Goal: Information Seeking & Learning: Learn about a topic

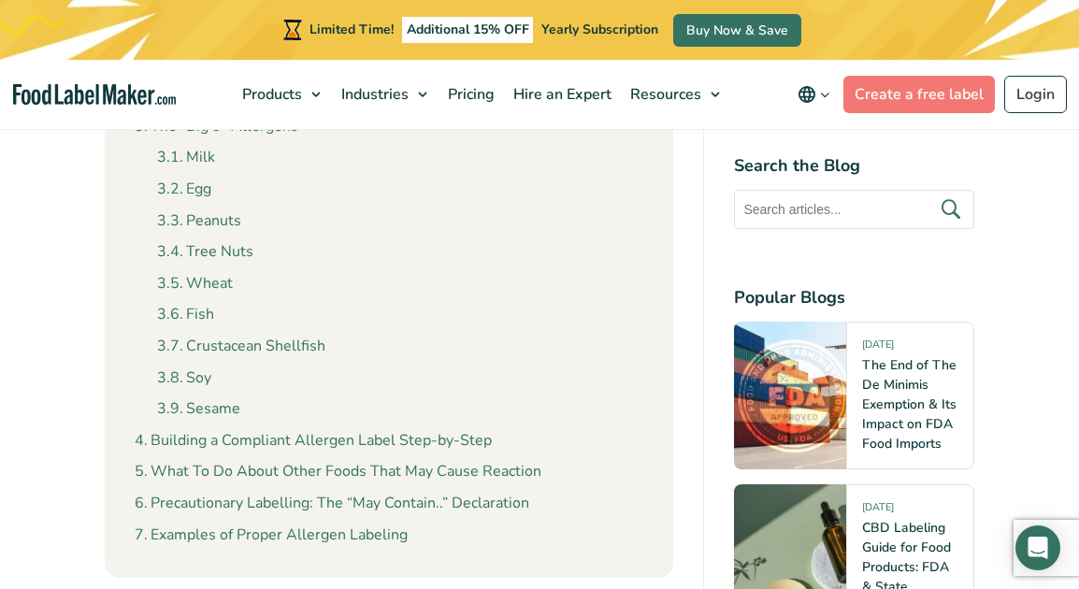
scroll to position [935, 0]
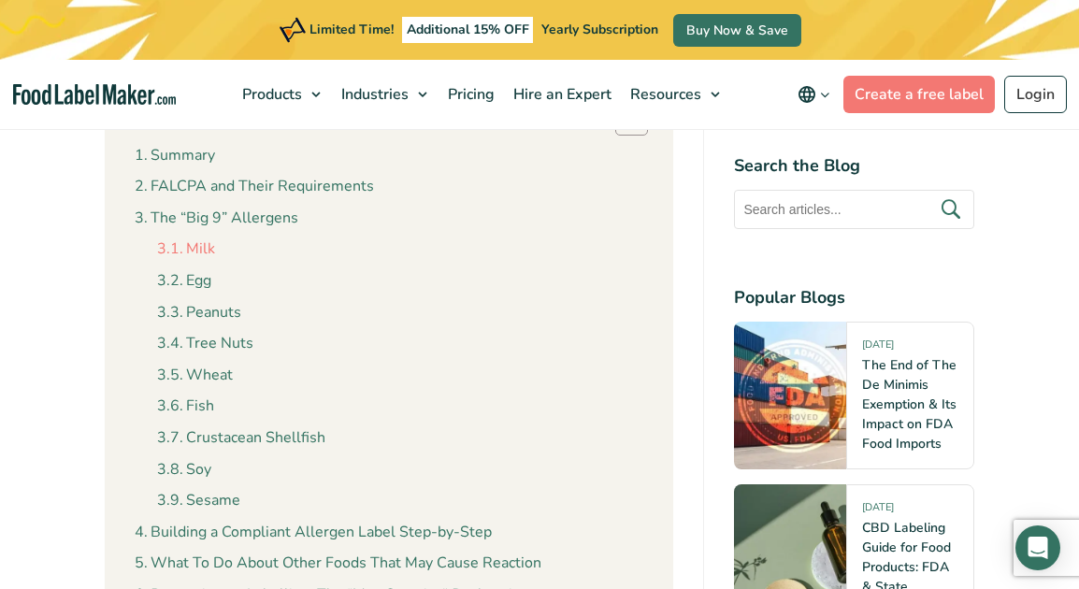
click at [185, 250] on link "Milk" at bounding box center [186, 250] width 58 height 24
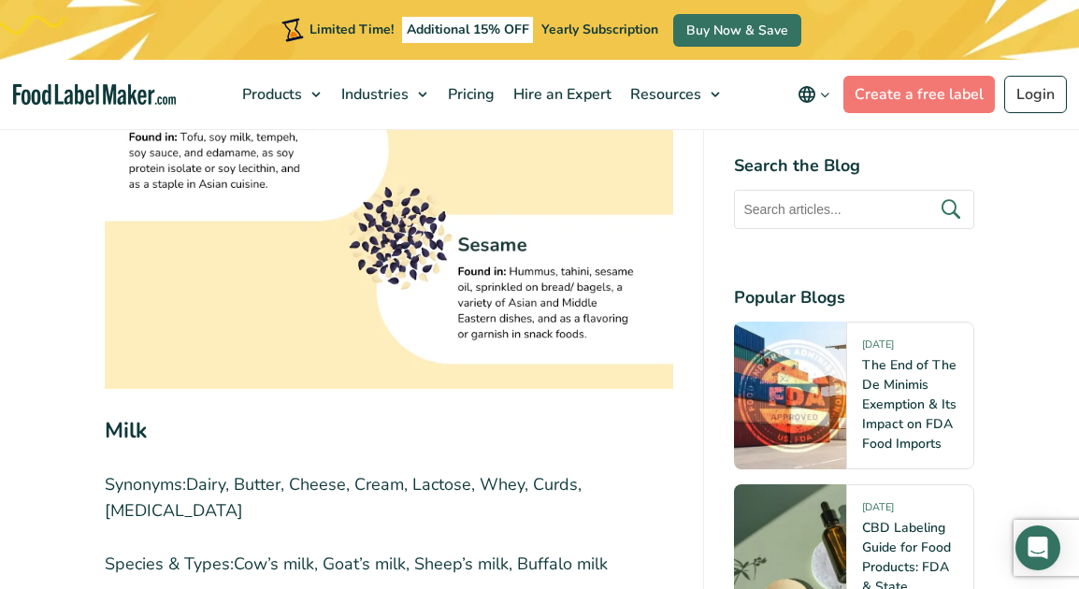
scroll to position [4508, 0]
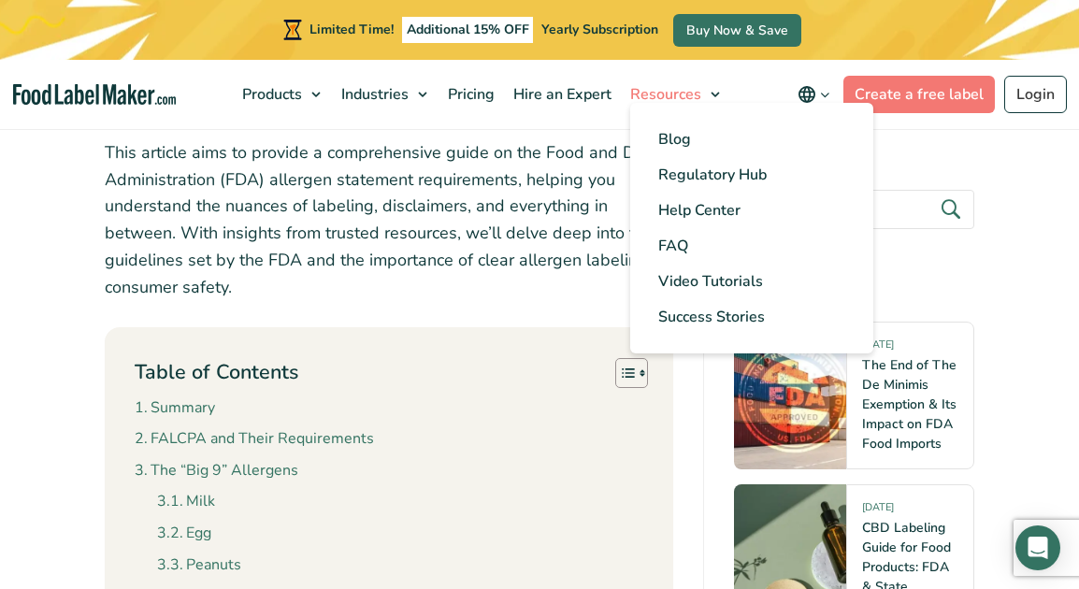
scroll to position [623, 0]
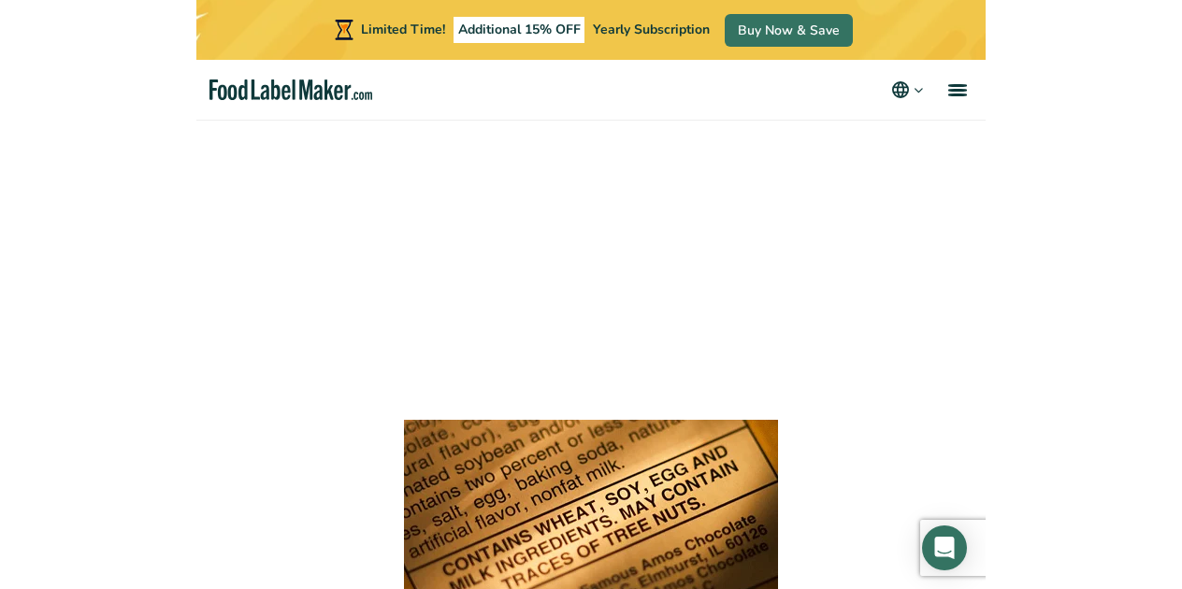
scroll to position [9198, 0]
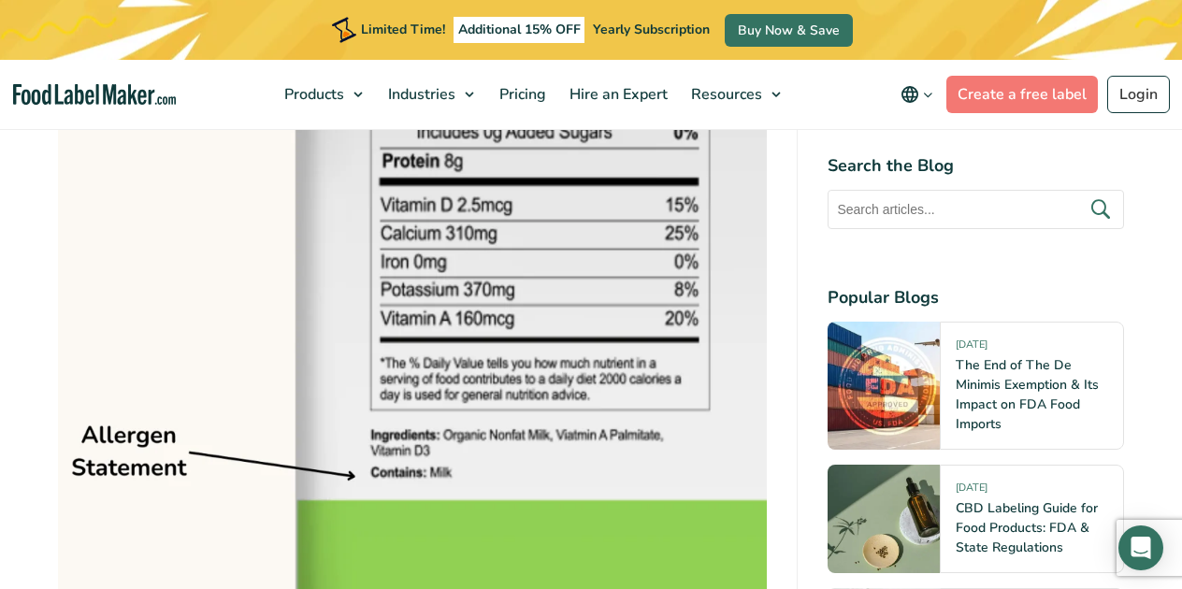
click at [486, 399] on img at bounding box center [412, 453] width 709 height 709
